Goal: Transaction & Acquisition: Purchase product/service

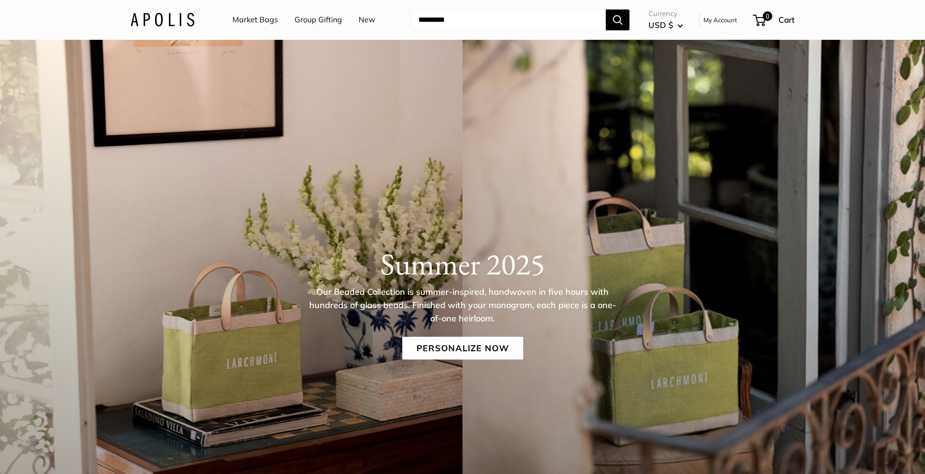
click at [262, 20] on link "Market Bags" at bounding box center [255, 20] width 46 height 14
click at [336, 257] on h1 "Summer 2025" at bounding box center [462, 264] width 664 height 36
click at [424, 334] on div "Summer 2025 Our Beaded Collection is summer-inspired, handwoven in five hours w…" at bounding box center [462, 303] width 702 height 114
click at [430, 354] on link "Personalize Now" at bounding box center [462, 348] width 121 height 23
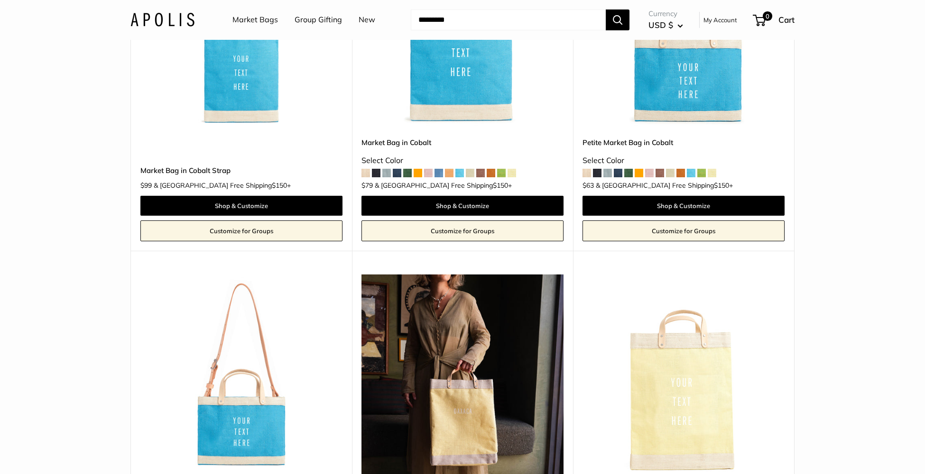
scroll to position [2731, 0]
